Goal: Entertainment & Leisure: Browse casually

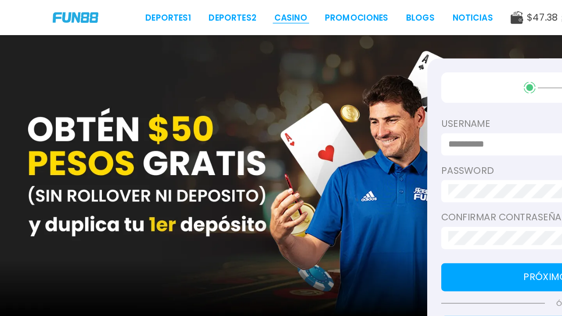
click at [208, 11] on link "CASINO" at bounding box center [218, 13] width 25 height 9
click at [219, 12] on link "CASINO" at bounding box center [218, 13] width 25 height 9
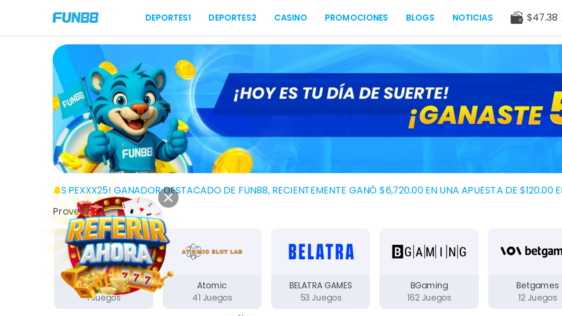
click at [127, 153] on button at bounding box center [125, 147] width 15 height 15
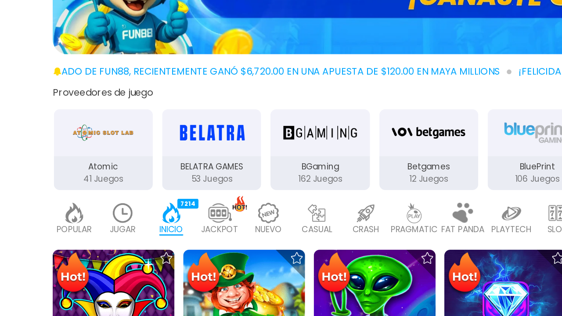
scroll to position [50, 0]
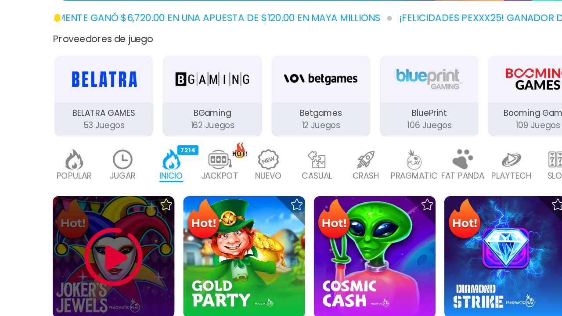
click at [95, 272] on img at bounding box center [85, 271] width 53 height 53
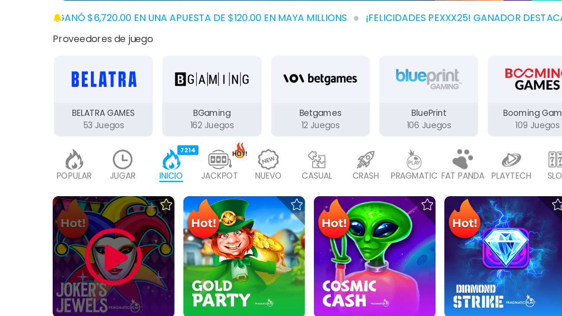
click at [99, 270] on img at bounding box center [85, 271] width 53 height 53
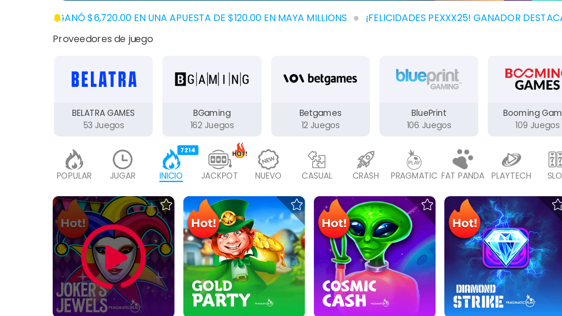
click at [99, 270] on img at bounding box center [85, 271] width 53 height 53
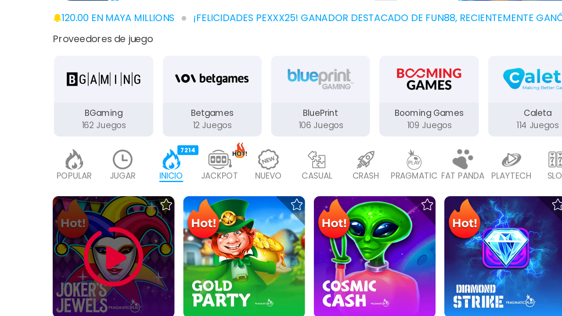
click at [100, 269] on img at bounding box center [85, 271] width 53 height 53
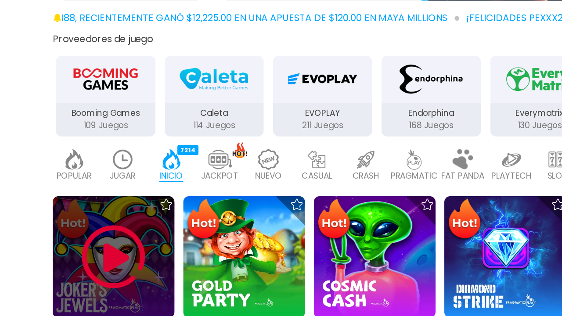
click at [108, 270] on img at bounding box center [85, 271] width 53 height 53
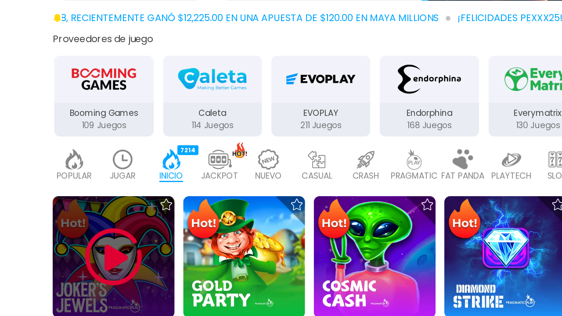
click at [108, 270] on img at bounding box center [85, 271] width 53 height 53
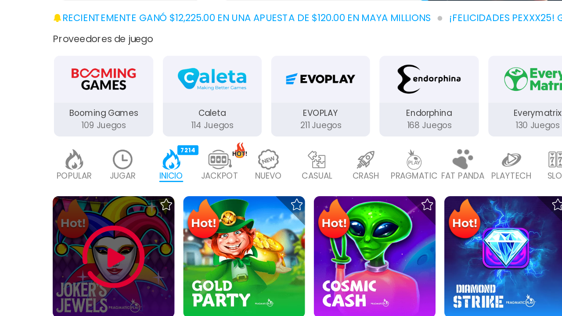
click at [108, 270] on img at bounding box center [85, 271] width 53 height 53
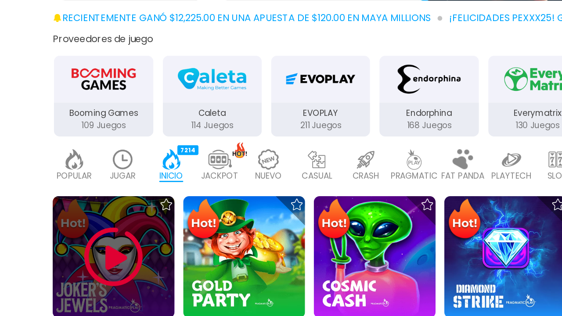
click at [108, 270] on img at bounding box center [85, 271] width 53 height 53
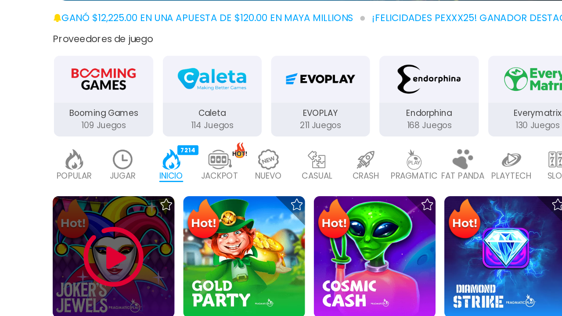
click at [108, 269] on img at bounding box center [85, 271] width 53 height 53
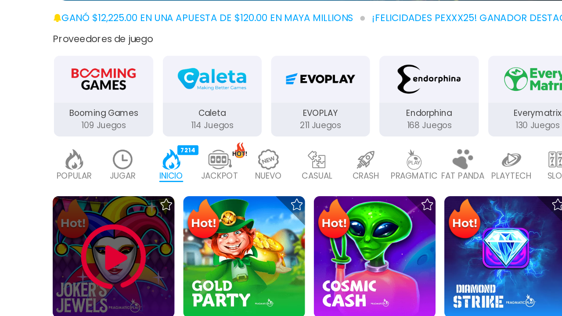
click at [108, 269] on img at bounding box center [85, 271] width 53 height 53
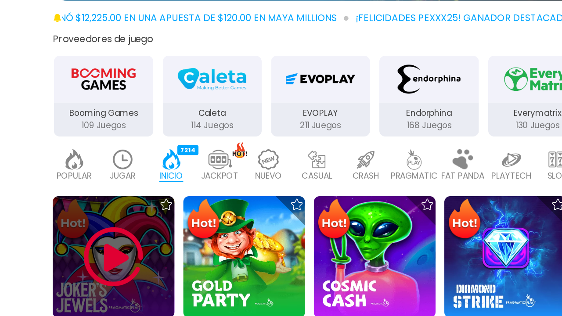
click at [108, 269] on img at bounding box center [85, 271] width 53 height 53
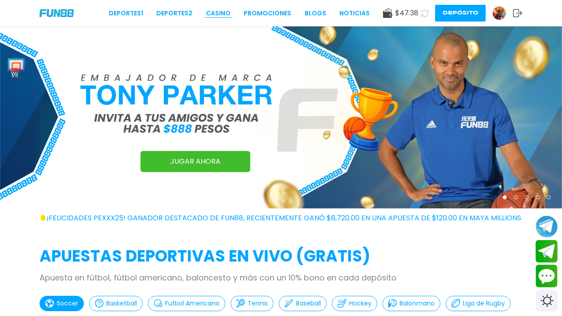
click at [222, 9] on link "CASINO" at bounding box center [218, 13] width 25 height 9
click at [221, 11] on link "CASINO" at bounding box center [218, 13] width 25 height 9
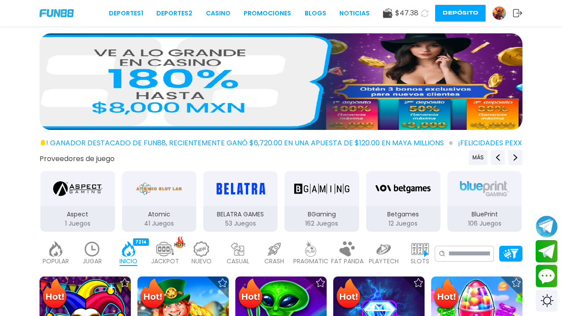
drag, startPoint x: 226, startPoint y: 225, endPoint x: 228, endPoint y: 305, distance: 79.9
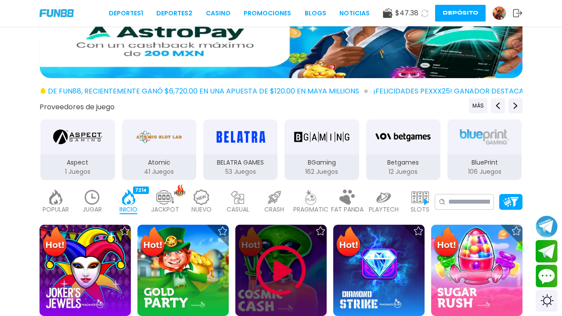
scroll to position [140, 0]
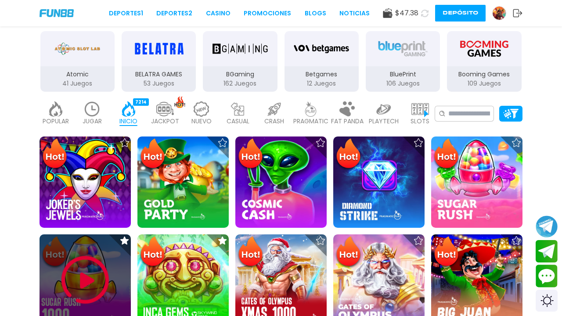
click at [95, 265] on img at bounding box center [85, 280] width 53 height 53
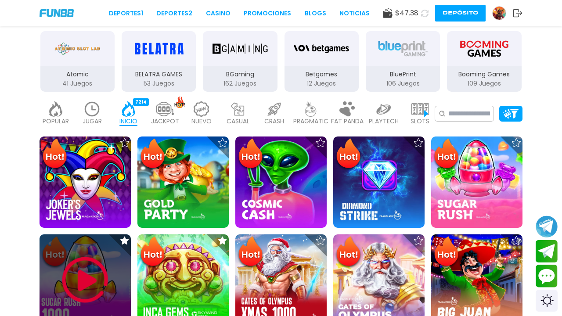
click at [95, 265] on img at bounding box center [85, 280] width 53 height 53
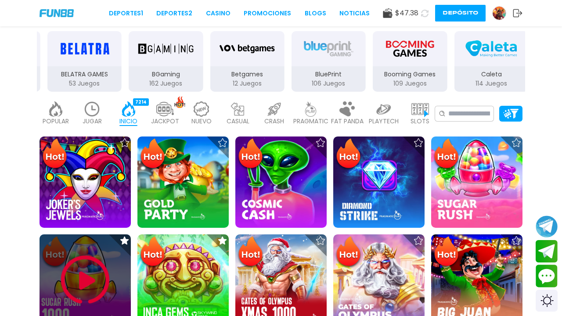
click at [95, 265] on img at bounding box center [85, 280] width 53 height 53
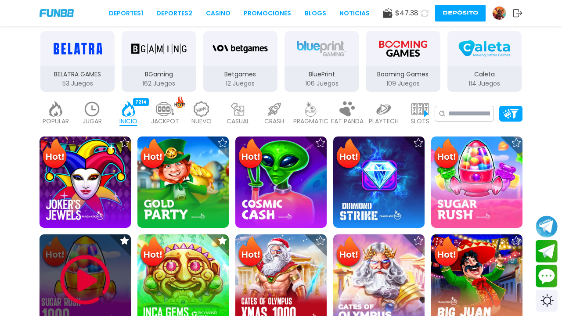
click at [79, 258] on img at bounding box center [85, 280] width 53 height 53
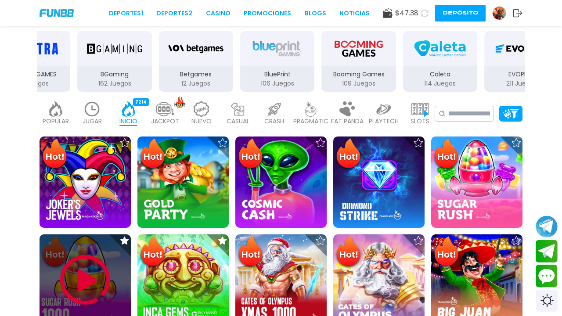
click at [79, 258] on img at bounding box center [85, 280] width 53 height 53
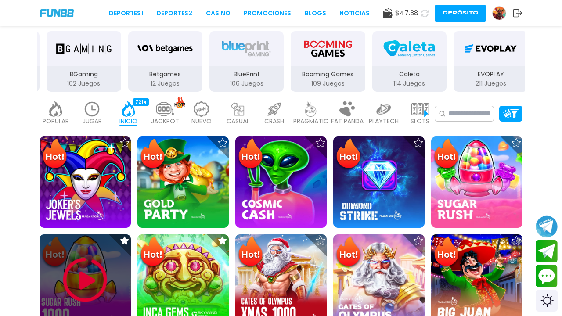
click at [79, 258] on img at bounding box center [85, 280] width 53 height 53
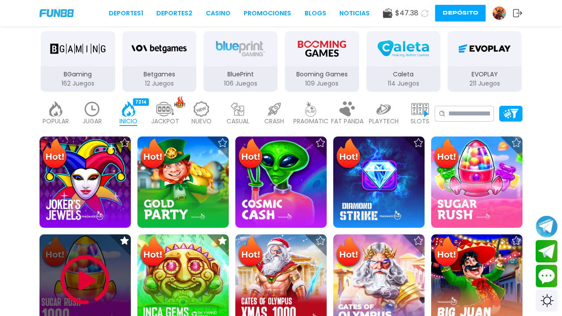
click at [79, 258] on img at bounding box center [85, 280] width 53 height 53
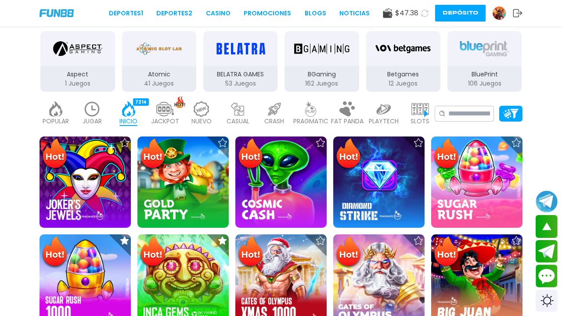
click at [93, 260] on img at bounding box center [84, 279] width 91 height 91
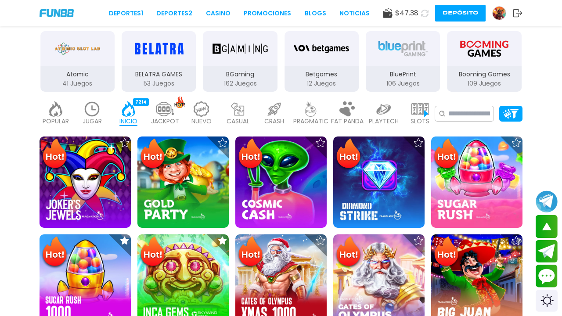
click at [93, 260] on img at bounding box center [84, 279] width 91 height 91
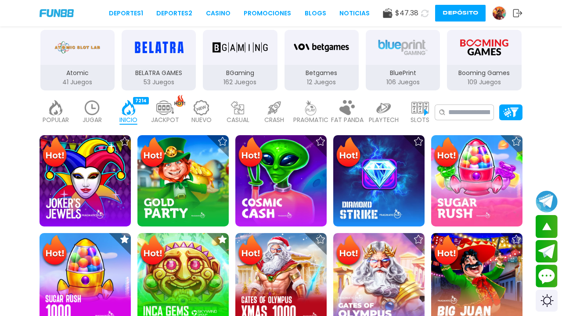
scroll to position [176, 0]
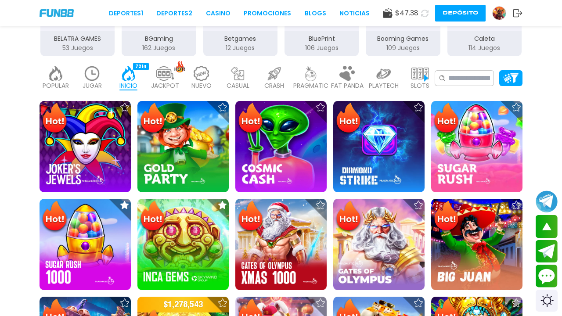
click at [101, 242] on img at bounding box center [84, 244] width 91 height 91
click at [94, 269] on img at bounding box center [84, 244] width 91 height 91
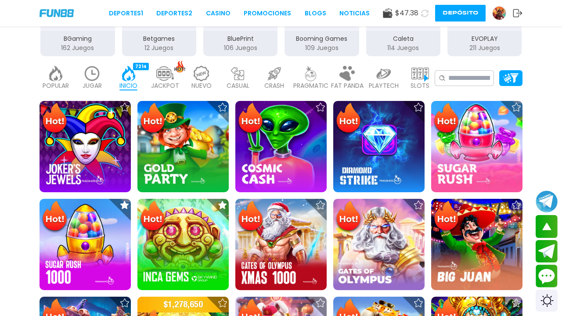
click at [94, 269] on img at bounding box center [84, 244] width 91 height 91
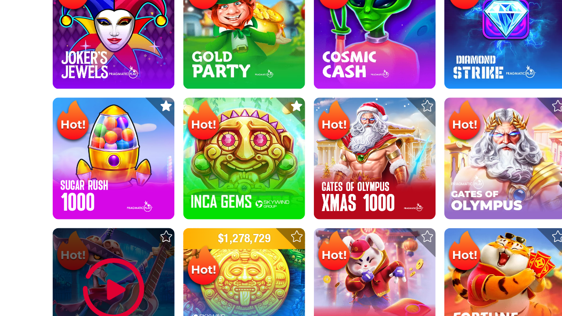
click at [76, 260] on div at bounding box center [84, 295] width 91 height 91
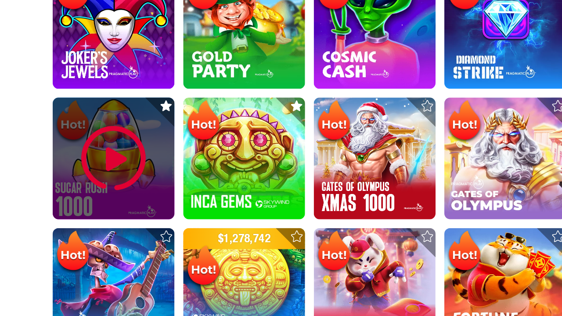
click at [92, 228] on div at bounding box center [84, 197] width 91 height 91
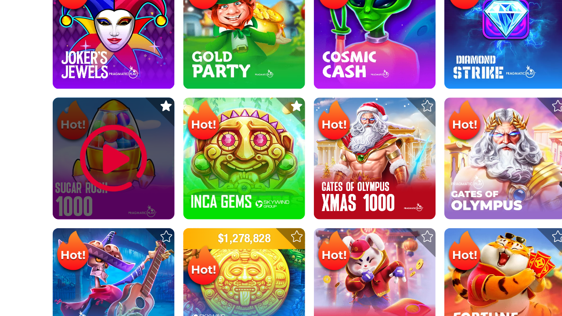
click at [92, 231] on div at bounding box center [84, 197] width 91 height 91
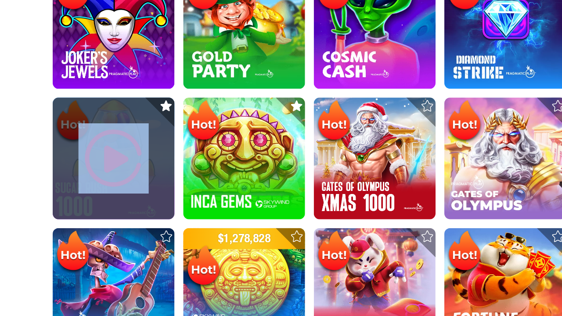
click at [92, 231] on div at bounding box center [84, 197] width 91 height 91
click at [92, 206] on img at bounding box center [85, 198] width 53 height 53
click at [90, 207] on img at bounding box center [85, 198] width 53 height 53
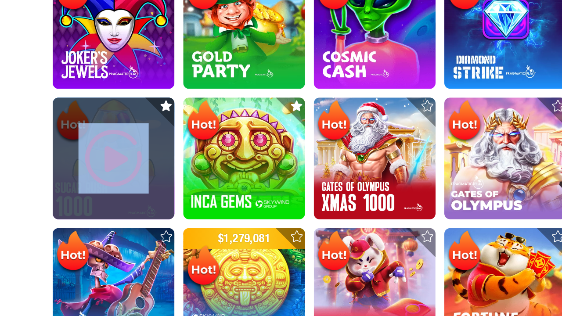
click at [90, 207] on img at bounding box center [85, 198] width 53 height 53
click at [85, 202] on img at bounding box center [85, 198] width 53 height 53
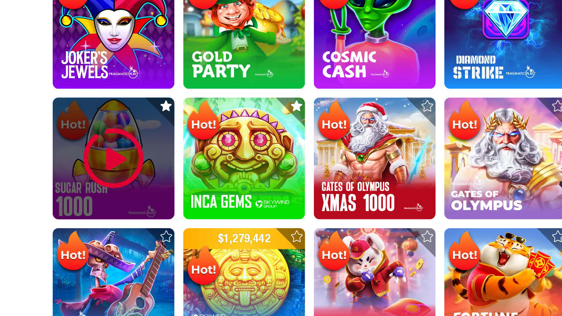
click at [76, 210] on img at bounding box center [85, 198] width 53 height 53
click at [85, 202] on img at bounding box center [85, 198] width 53 height 53
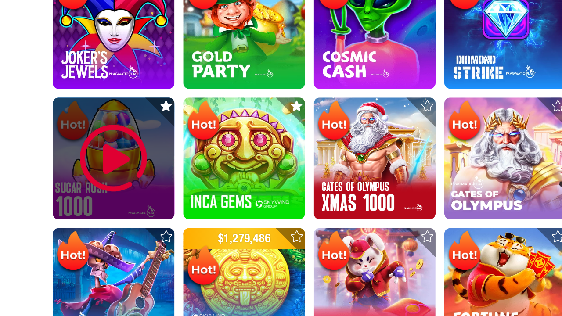
click at [85, 202] on img at bounding box center [85, 198] width 53 height 53
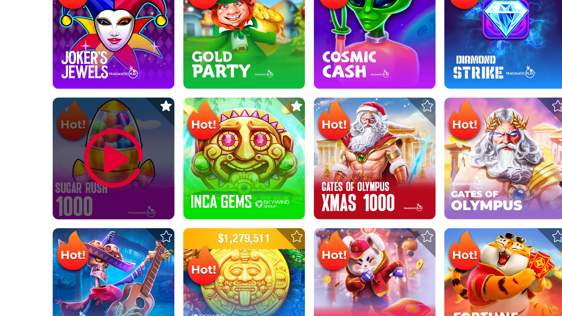
click at [85, 202] on img at bounding box center [85, 198] width 53 height 53
click at [86, 202] on img at bounding box center [85, 198] width 53 height 53
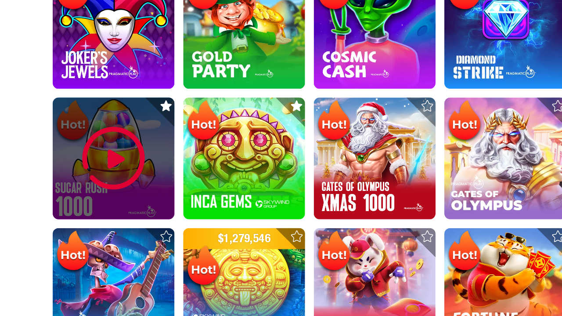
click at [86, 202] on img at bounding box center [85, 198] width 53 height 53
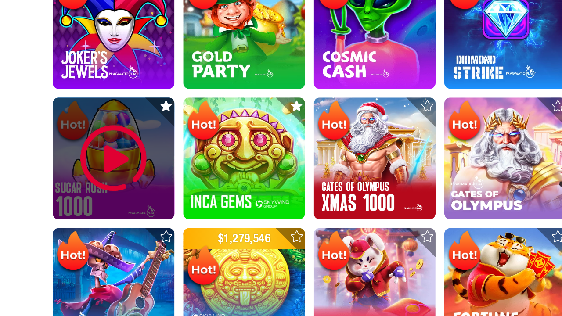
click at [86, 202] on img at bounding box center [85, 198] width 53 height 53
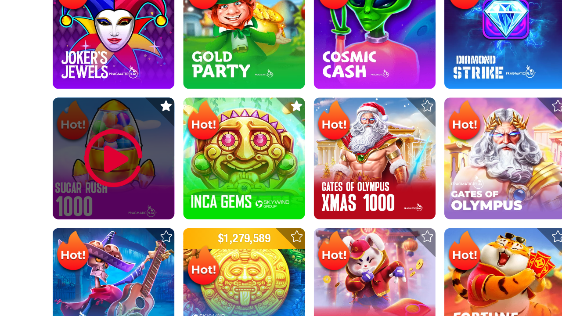
click at [86, 202] on img at bounding box center [85, 198] width 53 height 53
drag, startPoint x: 86, startPoint y: 202, endPoint x: 100, endPoint y: 294, distance: 93.2
click at [90, 205] on img at bounding box center [85, 198] width 53 height 53
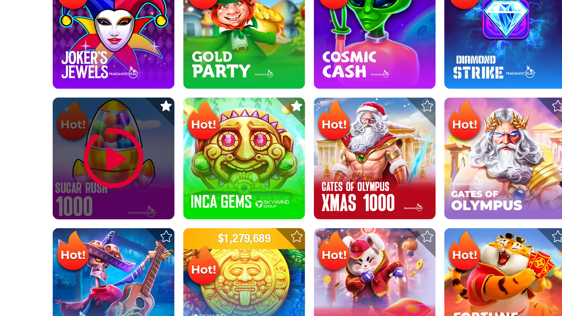
click at [84, 192] on img at bounding box center [85, 198] width 53 height 53
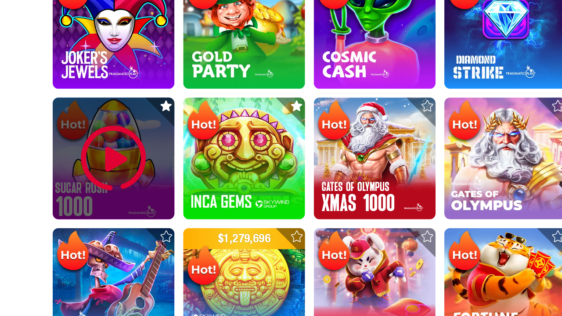
click at [84, 192] on img at bounding box center [85, 198] width 53 height 53
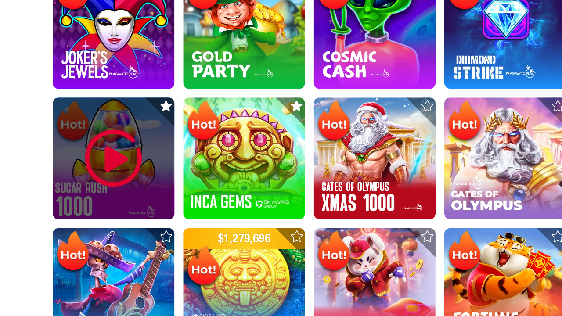
click at [84, 192] on img at bounding box center [85, 198] width 53 height 53
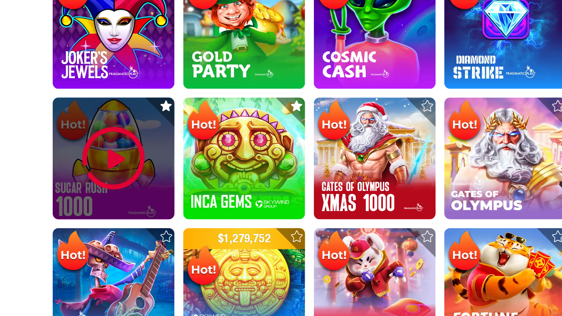
click at [84, 192] on img at bounding box center [85, 198] width 53 height 53
drag, startPoint x: 84, startPoint y: 192, endPoint x: 83, endPoint y: 198, distance: 6.6
click at [84, 198] on img at bounding box center [85, 198] width 53 height 53
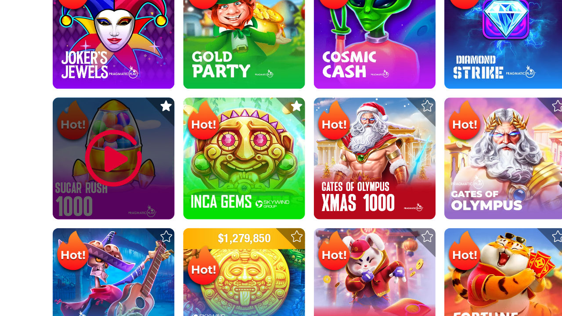
click at [79, 197] on img at bounding box center [85, 198] width 53 height 53
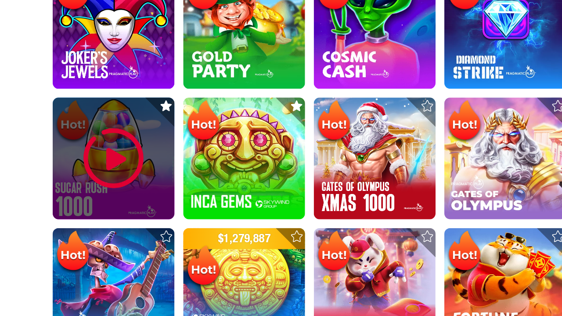
click at [79, 197] on img at bounding box center [85, 198] width 53 height 53
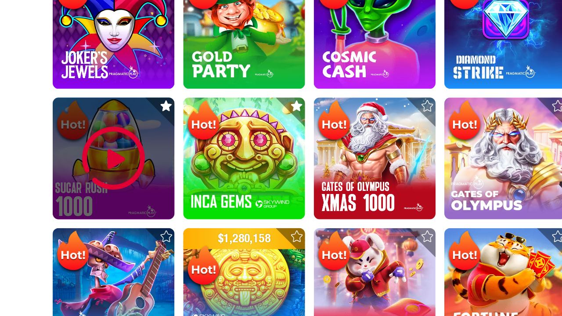
scroll to position [264, 0]
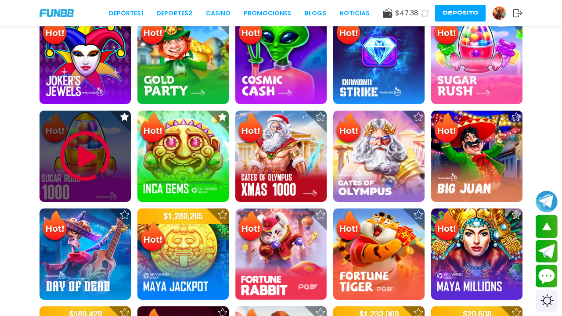
click at [101, 150] on img at bounding box center [85, 156] width 53 height 53
click at [113, 158] on div at bounding box center [84, 156] width 91 height 91
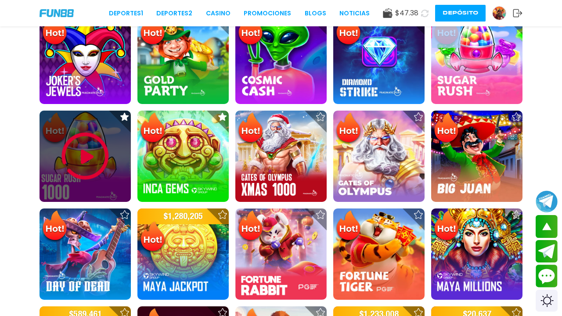
click at [113, 158] on div at bounding box center [84, 156] width 91 height 91
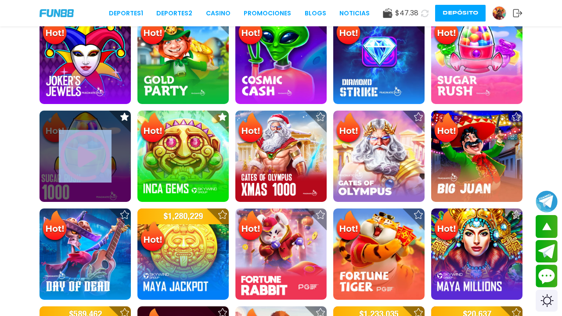
click at [92, 160] on img at bounding box center [85, 156] width 53 height 53
click at [91, 160] on img at bounding box center [85, 156] width 53 height 53
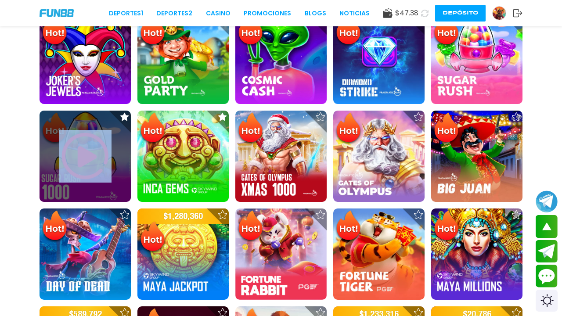
click at [91, 160] on img at bounding box center [85, 156] width 53 height 53
click at [101, 150] on img at bounding box center [85, 156] width 53 height 53
click at [91, 160] on img at bounding box center [85, 156] width 53 height 53
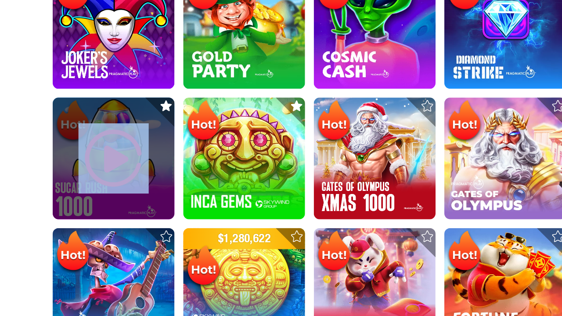
click at [68, 158] on img at bounding box center [85, 156] width 53 height 53
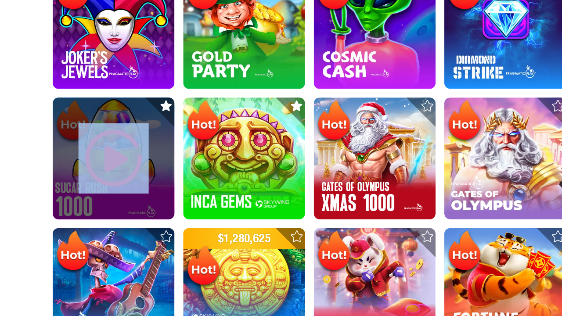
click at [68, 158] on img at bounding box center [85, 156] width 53 height 53
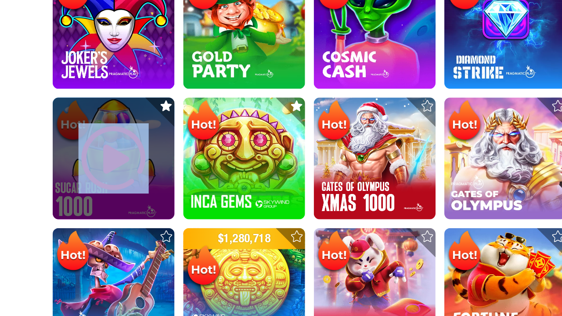
click at [68, 158] on img at bounding box center [85, 156] width 53 height 53
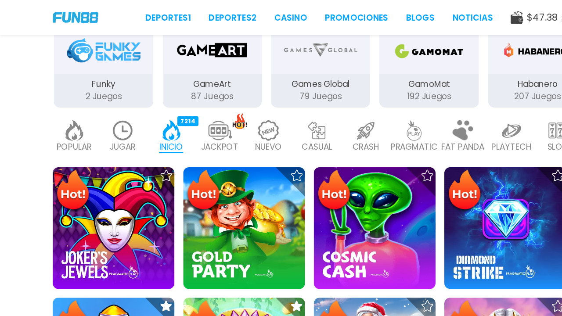
scroll to position [121, 0]
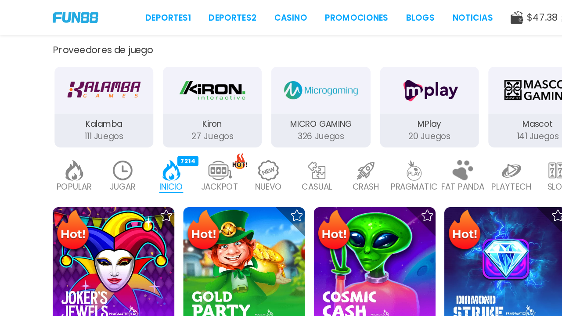
click at [100, 120] on img at bounding box center [92, 127] width 18 height 15
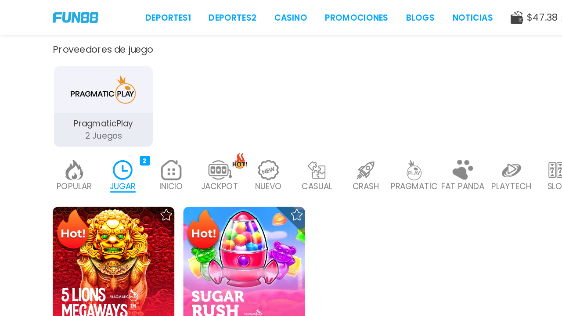
scroll to position [53, 0]
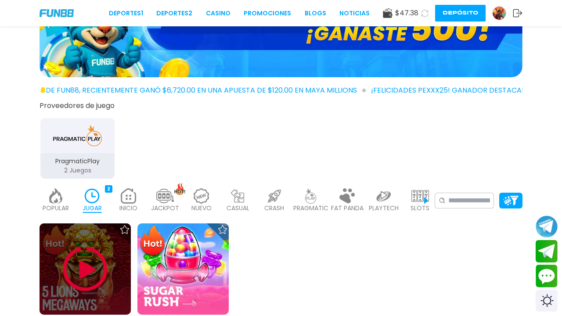
click at [77, 267] on img at bounding box center [85, 269] width 53 height 53
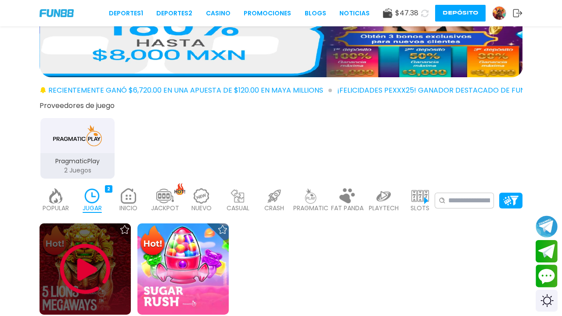
click at [74, 266] on img at bounding box center [85, 269] width 53 height 53
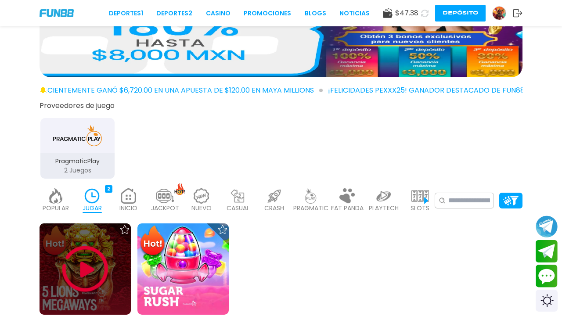
click at [74, 266] on img at bounding box center [85, 269] width 53 height 53
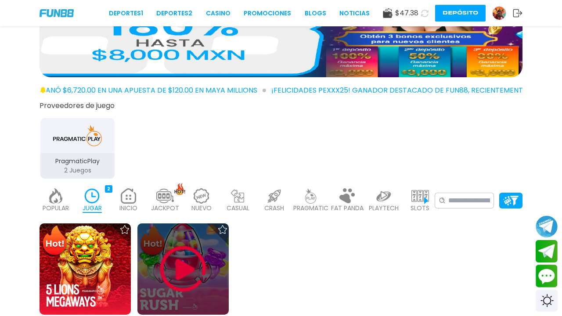
click at [188, 249] on img at bounding box center [183, 269] width 53 height 53
click at [187, 249] on img at bounding box center [183, 269] width 53 height 53
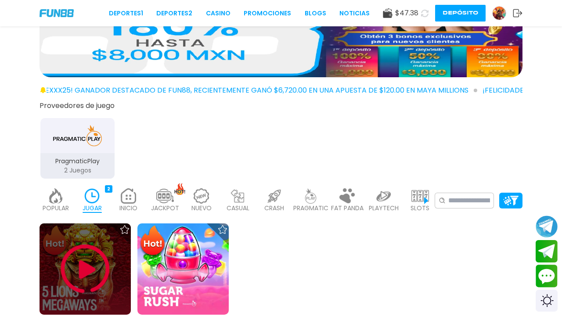
scroll to position [84, 0]
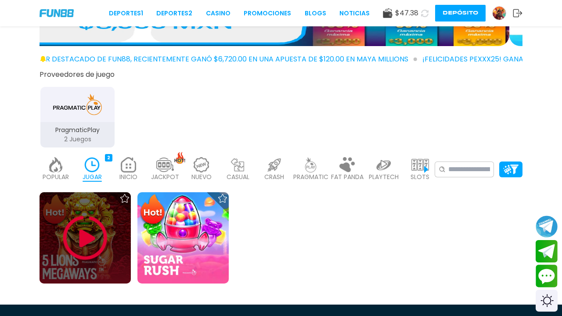
click at [90, 231] on img at bounding box center [85, 238] width 53 height 53
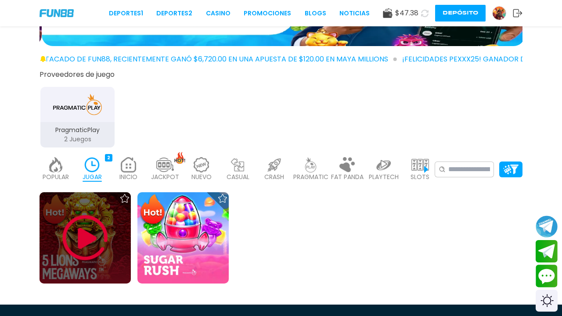
click at [90, 231] on img at bounding box center [85, 238] width 53 height 53
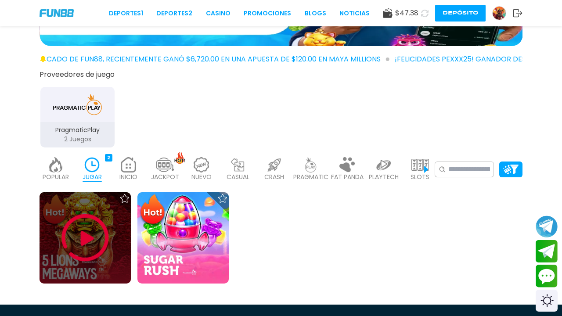
click at [90, 231] on img at bounding box center [85, 238] width 53 height 53
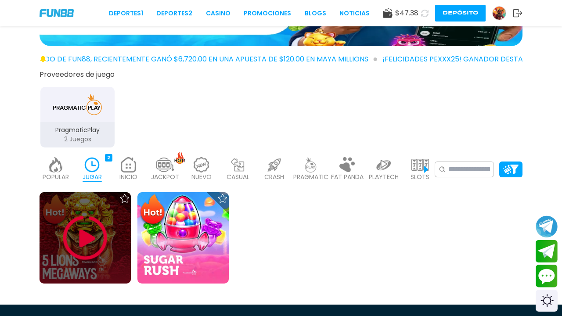
click at [90, 231] on img at bounding box center [85, 238] width 53 height 53
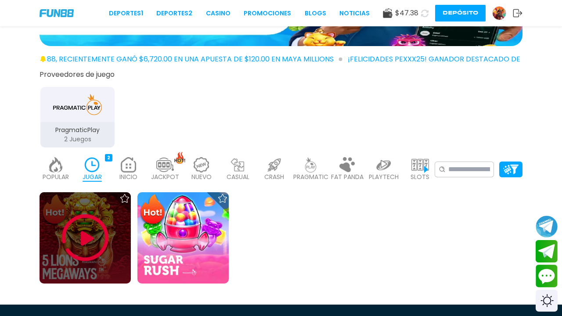
scroll to position [210, 0]
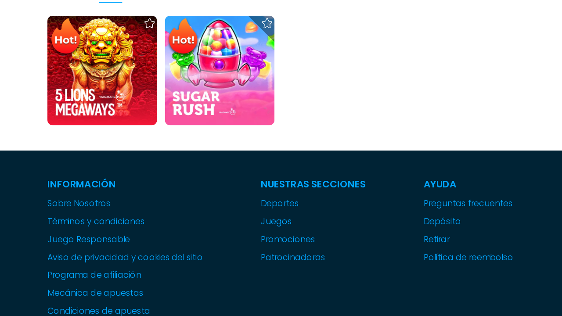
click at [75, 245] on div "Información Sobre Nosotros Términos y condiciones Juego Responsable Aviso de pr…" at bounding box center [103, 258] width 129 height 117
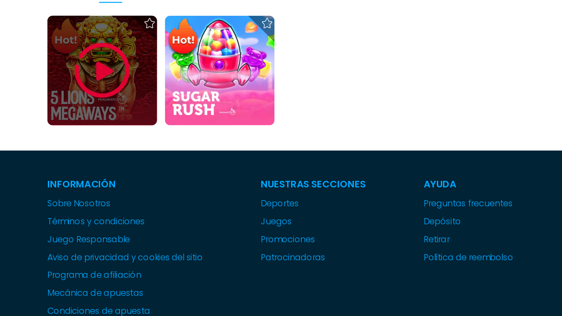
drag, startPoint x: 115, startPoint y: 77, endPoint x: 106, endPoint y: 85, distance: 12.5
click at [111, 82] on div at bounding box center [84, 111] width 91 height 91
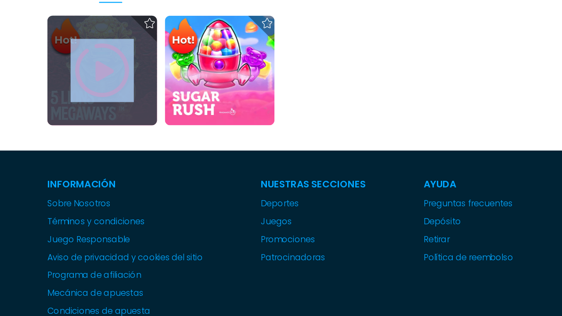
click at [105, 86] on img at bounding box center [85, 111] width 53 height 53
click at [93, 107] on img at bounding box center [85, 111] width 53 height 53
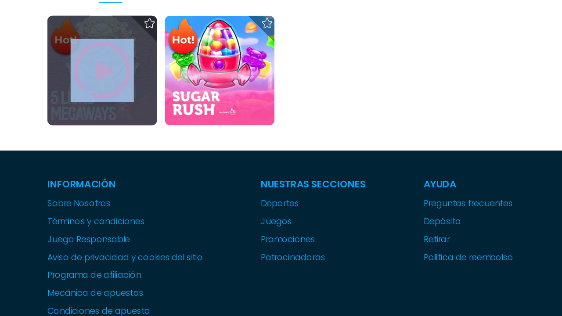
click at [93, 107] on img at bounding box center [85, 111] width 53 height 53
click at [84, 169] on div at bounding box center [281, 122] width 562 height 112
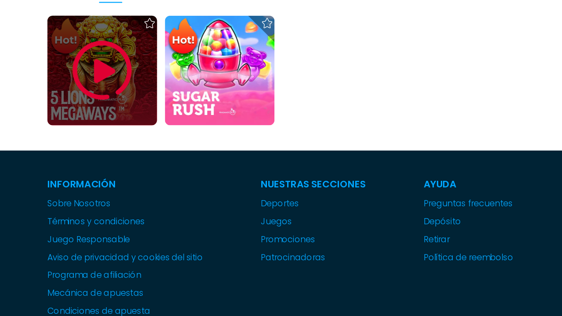
click at [84, 169] on div at bounding box center [281, 122] width 562 height 112
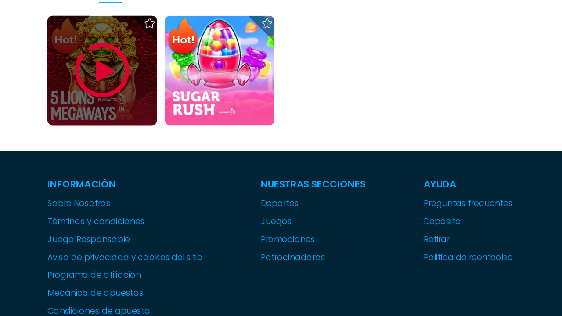
click at [84, 169] on div at bounding box center [281, 122] width 562 height 112
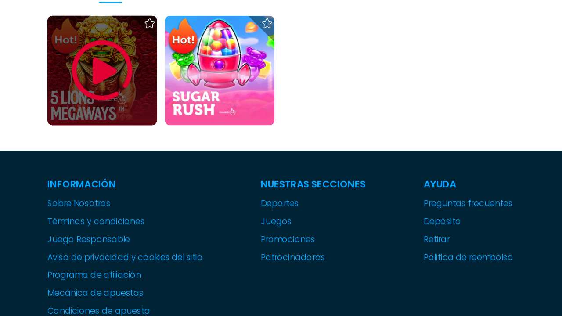
click at [84, 108] on img at bounding box center [85, 111] width 53 height 53
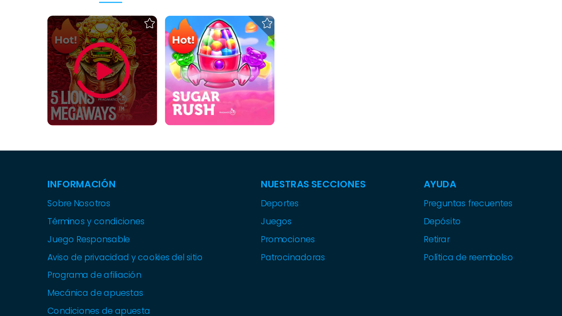
scroll to position [252, 0]
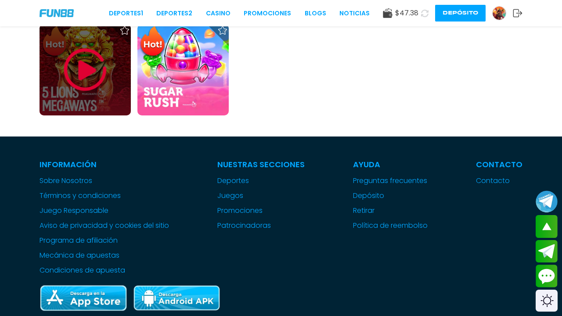
click at [111, 65] on div at bounding box center [84, 69] width 91 height 91
click at [88, 65] on img at bounding box center [85, 69] width 53 height 53
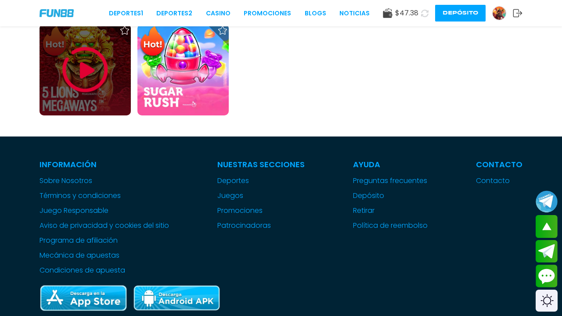
click at [88, 65] on img at bounding box center [85, 69] width 53 height 53
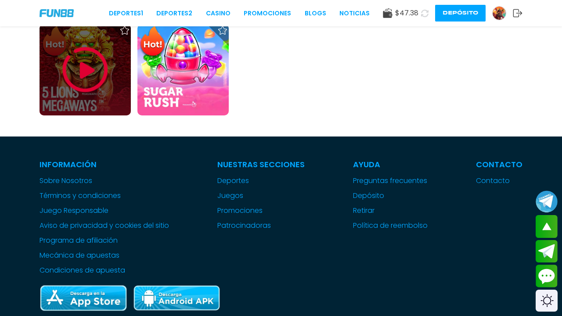
click at [88, 65] on img at bounding box center [85, 69] width 53 height 53
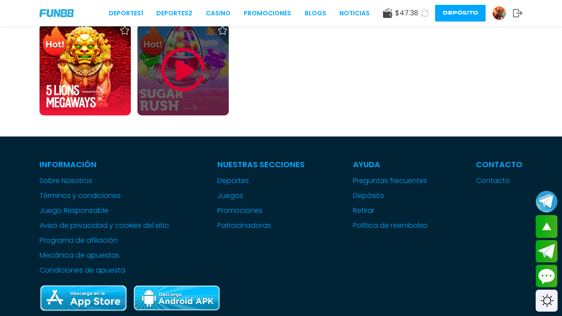
click at [165, 91] on img at bounding box center [183, 69] width 53 height 53
click at [178, 77] on img at bounding box center [183, 69] width 53 height 53
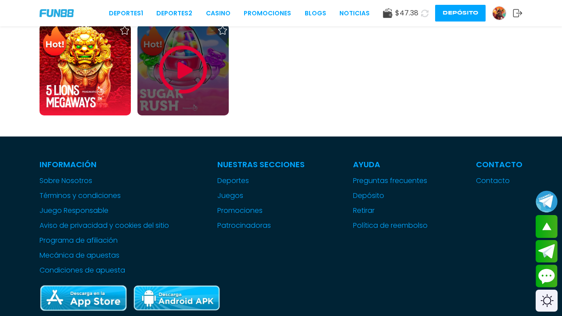
scroll to position [203, 0]
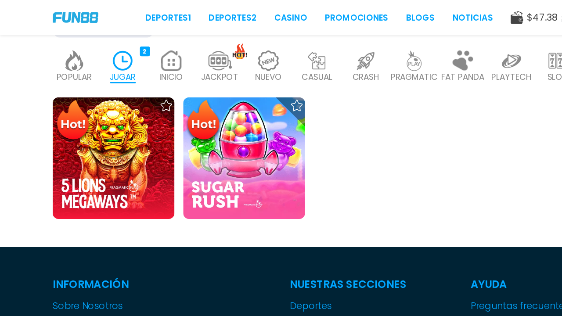
click at [131, 59] on p "INICIO" at bounding box center [128, 57] width 18 height 9
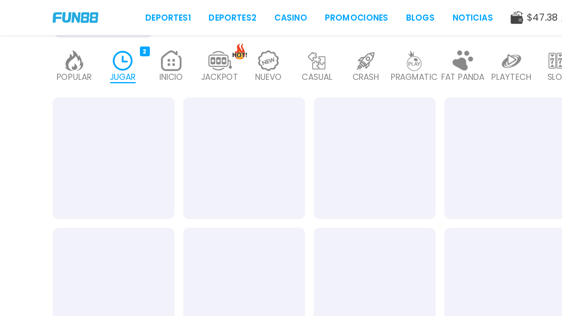
click at [80, 126] on div at bounding box center [84, 118] width 91 height 91
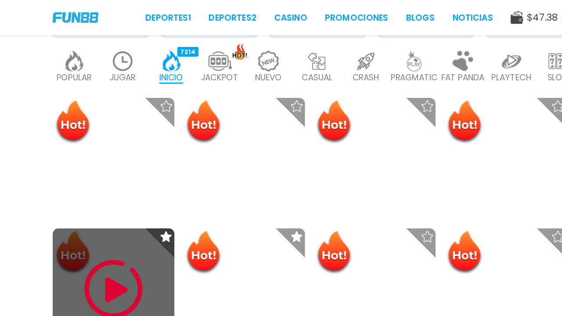
click at [73, 212] on img at bounding box center [85, 216] width 53 height 53
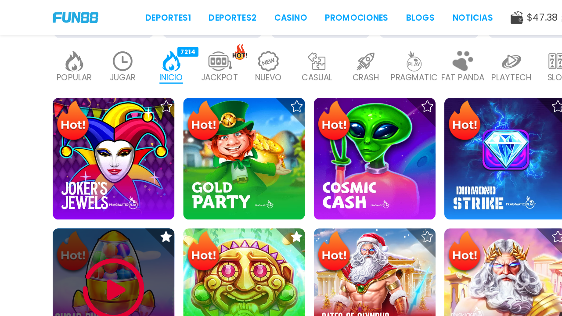
click at [73, 212] on img at bounding box center [85, 216] width 53 height 53
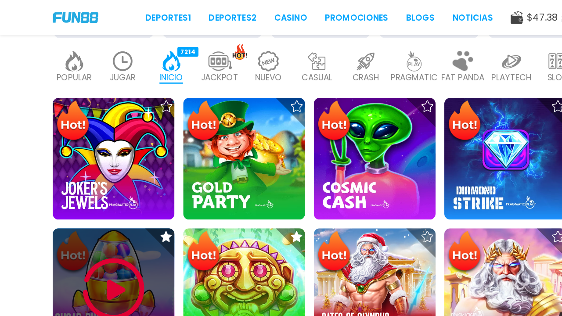
click at [73, 212] on img at bounding box center [85, 216] width 53 height 53
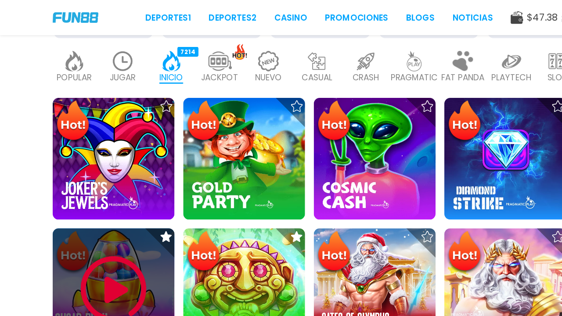
click at [76, 178] on div at bounding box center [84, 216] width 91 height 91
click at [76, 203] on img at bounding box center [85, 216] width 53 height 53
click at [73, 212] on img at bounding box center [85, 216] width 53 height 53
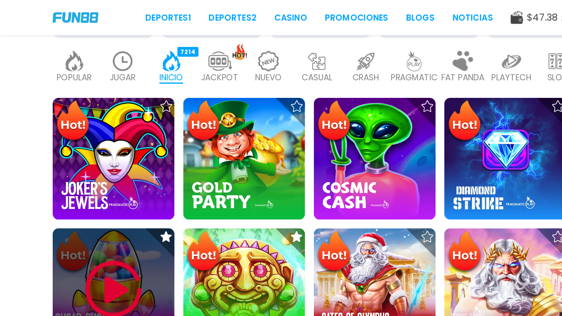
click at [73, 212] on img at bounding box center [85, 216] width 53 height 53
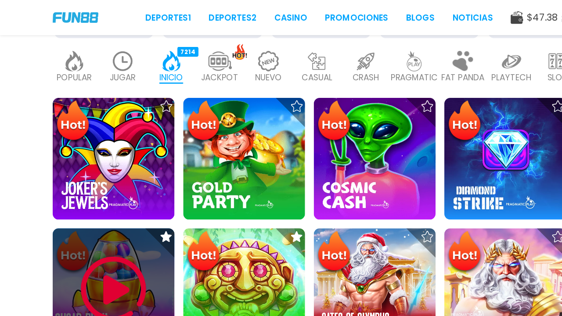
click at [73, 212] on img at bounding box center [85, 216] width 53 height 53
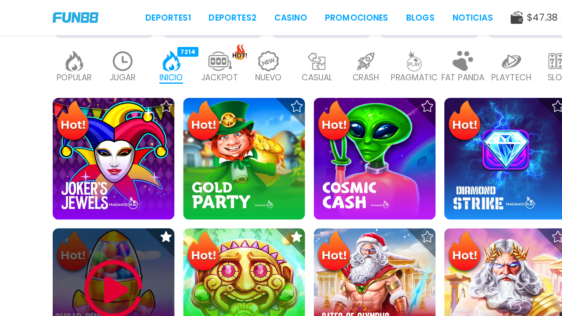
click at [73, 212] on img at bounding box center [85, 216] width 53 height 53
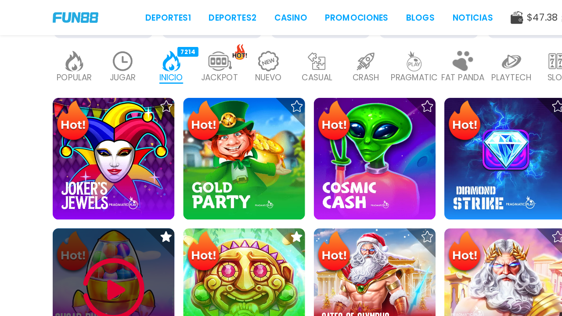
click at [73, 212] on img at bounding box center [85, 216] width 53 height 53
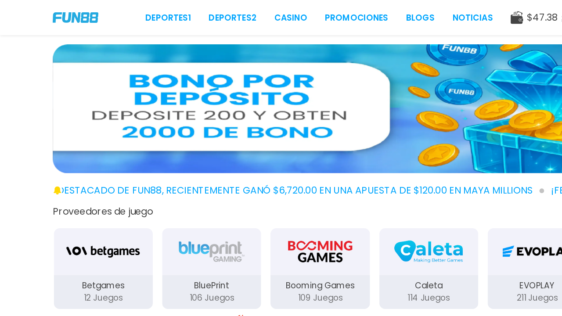
click at [217, 2] on div "Deportes 1 Deportes 2 CASINO Promociones BLOGS NOTICIAS $ 47.38 Depósito" at bounding box center [281, 13] width 562 height 26
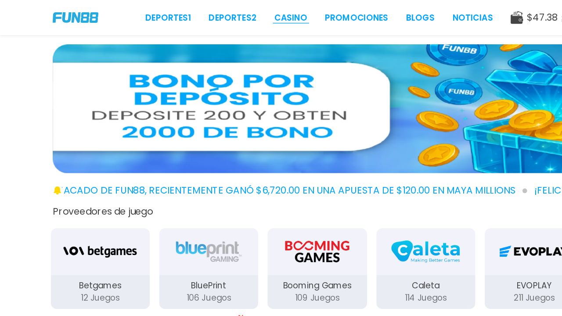
click at [217, 12] on link "CASINO" at bounding box center [218, 13] width 25 height 9
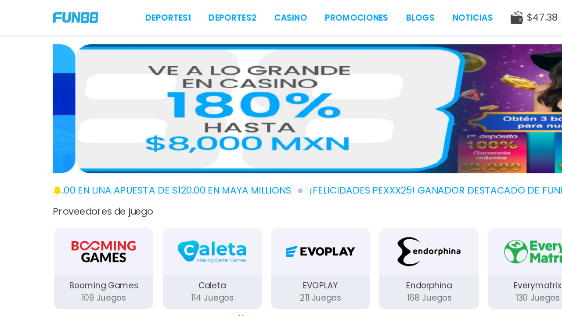
click at [47, 12] on img at bounding box center [56, 12] width 34 height 7
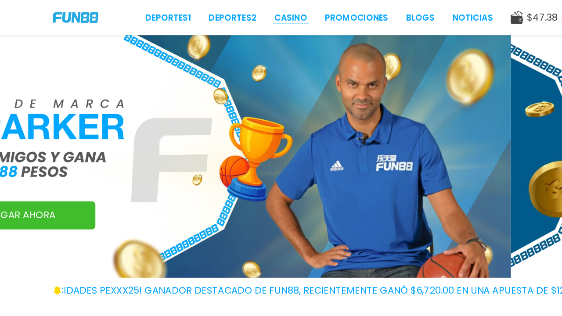
click at [217, 13] on link "CASINO" at bounding box center [218, 13] width 25 height 9
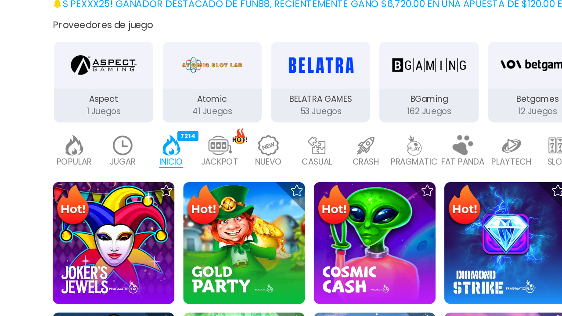
scroll to position [93, 0]
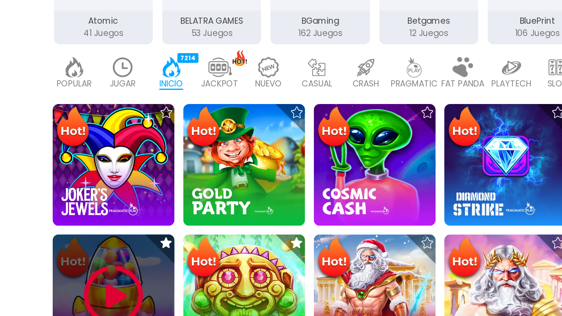
scroll to position [146, 0]
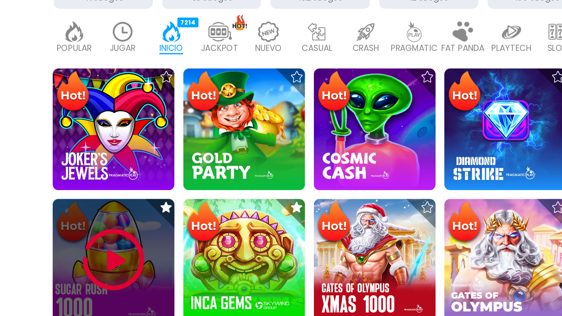
click at [93, 267] on img at bounding box center [85, 274] width 53 height 53
click at [91, 269] on img at bounding box center [85, 274] width 53 height 53
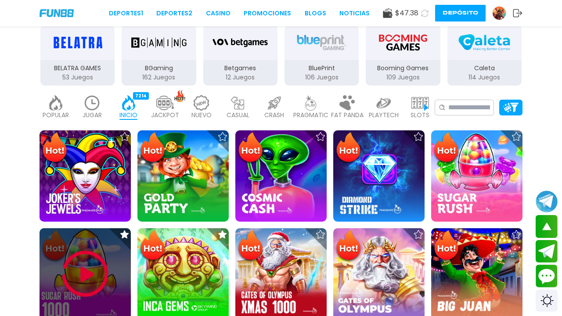
click at [93, 271] on img at bounding box center [85, 274] width 53 height 53
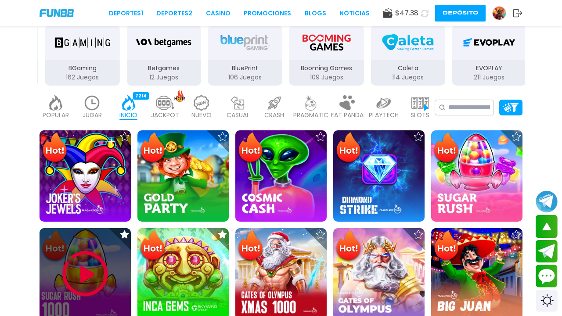
click at [93, 271] on img at bounding box center [85, 274] width 53 height 53
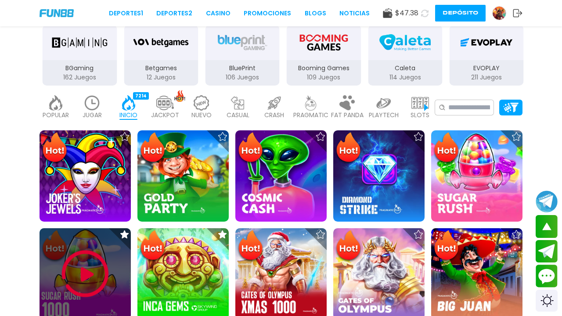
click at [93, 271] on img at bounding box center [85, 274] width 53 height 53
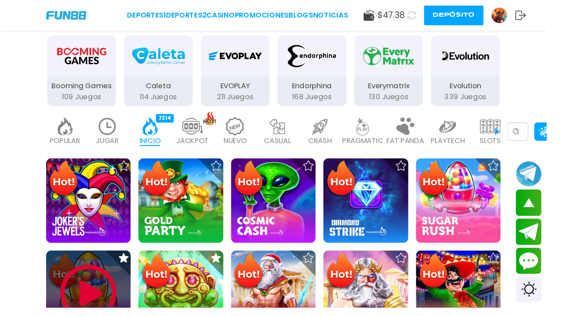
click at [100, 283] on img at bounding box center [90, 300] width 63 height 63
click at [94, 299] on img at bounding box center [90, 300] width 63 height 63
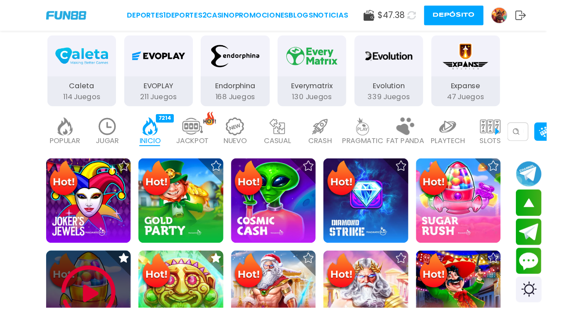
click at [104, 286] on img at bounding box center [90, 300] width 63 height 63
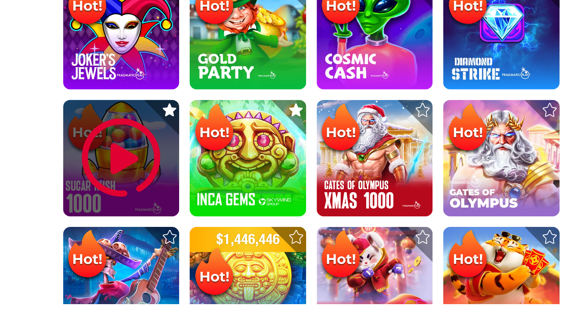
click at [77, 225] on img at bounding box center [90, 206] width 63 height 63
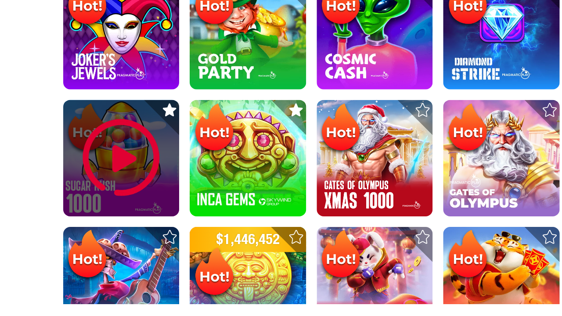
click at [77, 225] on img at bounding box center [90, 206] width 63 height 63
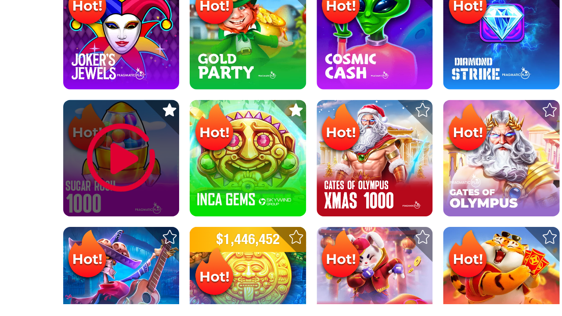
click at [77, 225] on img at bounding box center [90, 206] width 63 height 63
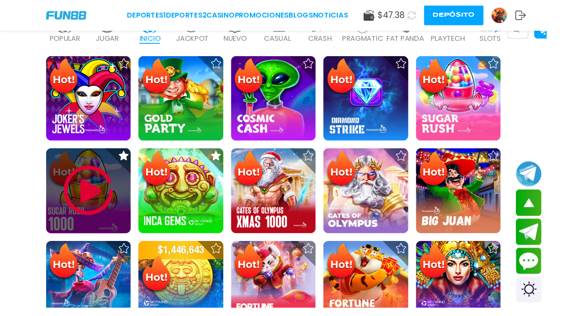
click at [106, 187] on img at bounding box center [90, 195] width 63 height 63
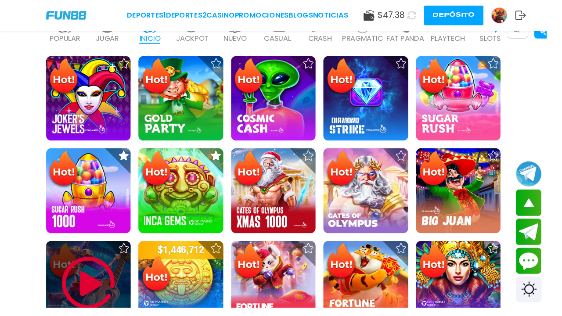
scroll to position [336, 0]
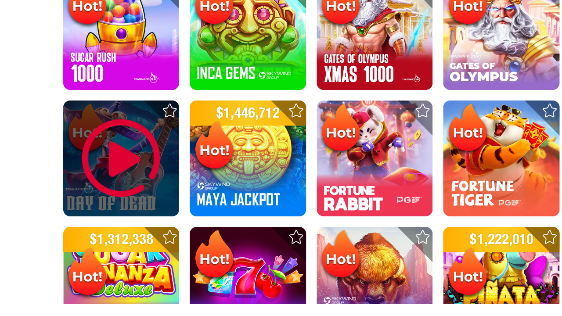
click at [77, 225] on img at bounding box center [90, 206] width 63 height 63
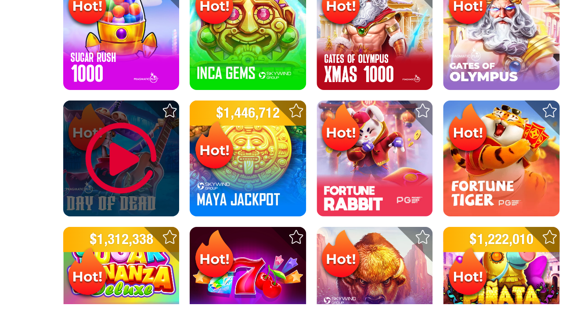
click at [77, 225] on img at bounding box center [90, 206] width 63 height 63
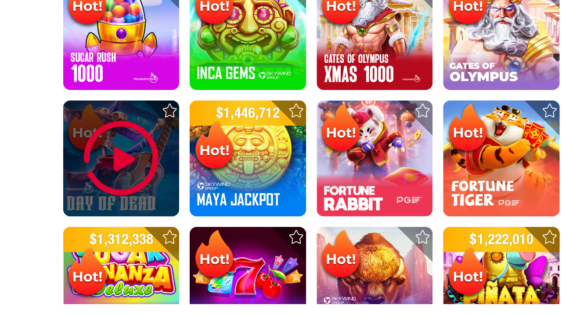
click at [77, 225] on img at bounding box center [90, 206] width 63 height 63
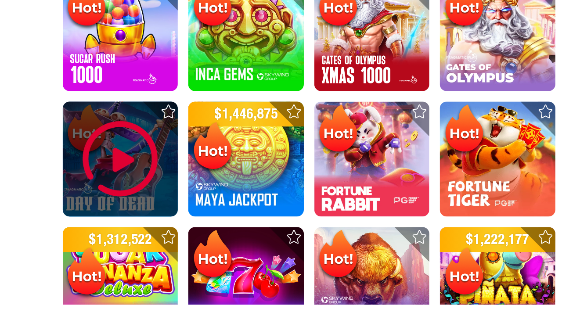
scroll to position [346, 0]
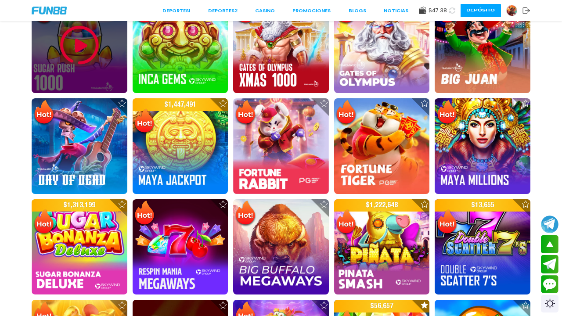
click at [75, 55] on img at bounding box center [79, 45] width 42 height 42
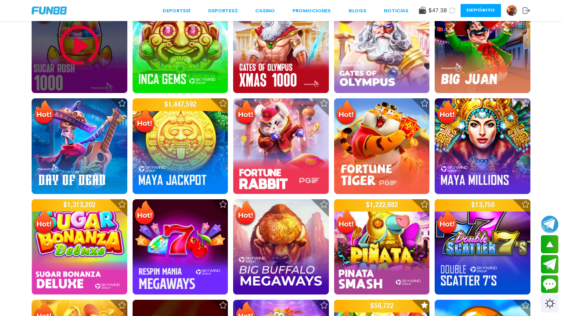
click at [75, 55] on img at bounding box center [79, 45] width 42 height 42
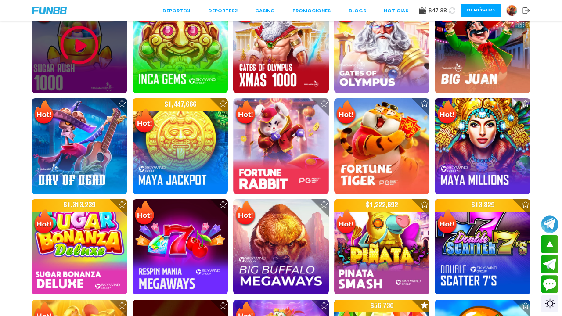
click at [75, 55] on img at bounding box center [79, 45] width 42 height 42
click at [65, 65] on img at bounding box center [79, 45] width 42 height 42
click at [59, 75] on div at bounding box center [80, 45] width 96 height 96
